Goal: Information Seeking & Learning: Learn about a topic

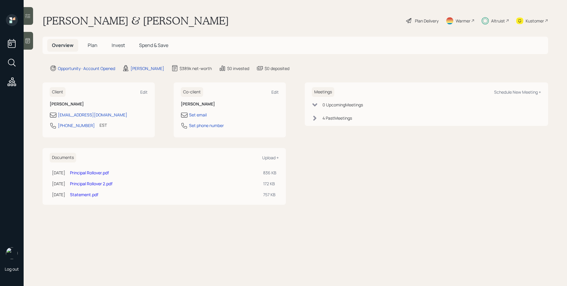
click at [120, 44] on span "Invest" at bounding box center [118, 45] width 13 height 6
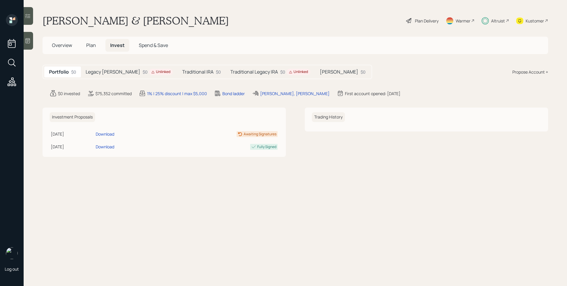
click at [182, 71] on h5 "Traditional IRA" at bounding box center [197, 72] width 31 height 6
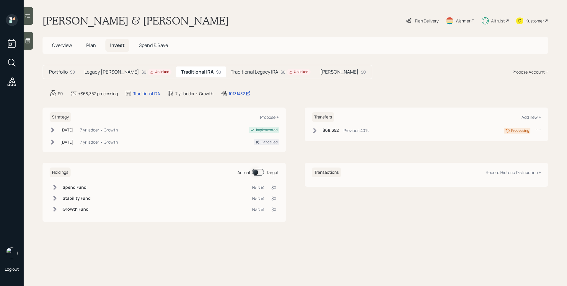
click at [320, 70] on h5 "[PERSON_NAME]" at bounding box center [339, 72] width 38 height 6
